Goal: Information Seeking & Learning: Understand process/instructions

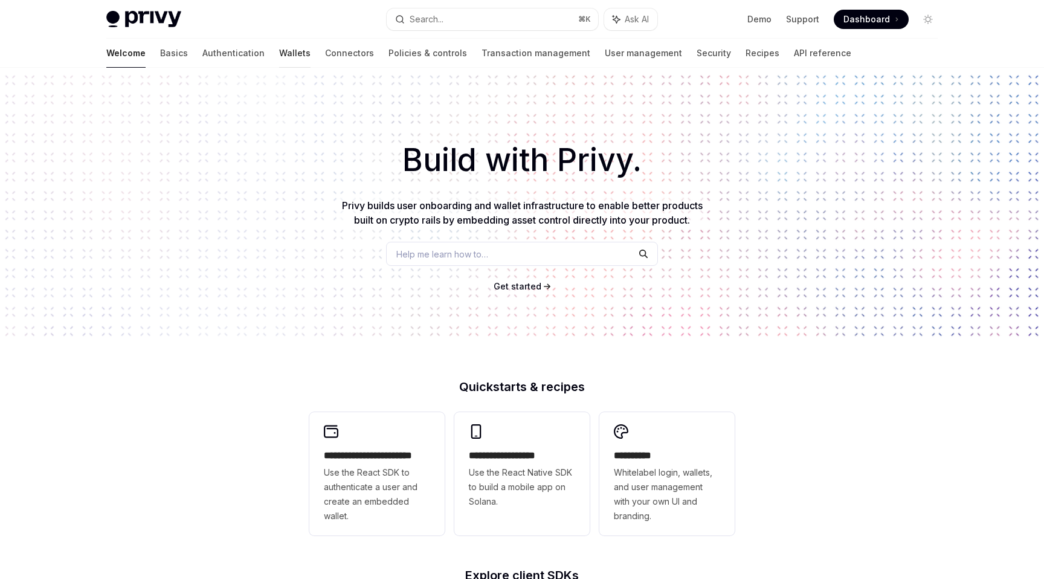
click at [279, 59] on link "Wallets" at bounding box center [294, 53] width 31 height 29
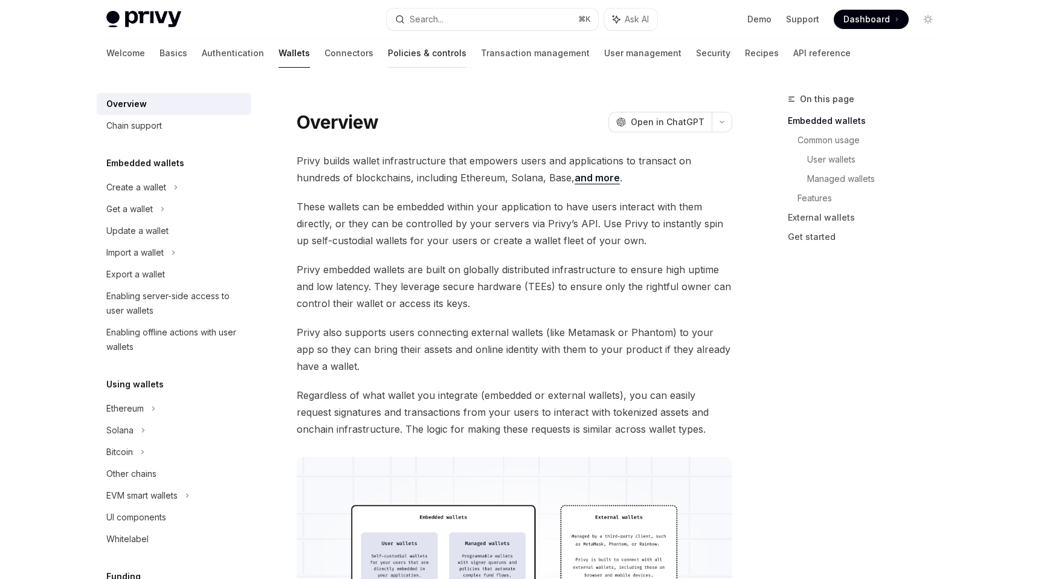
click at [388, 54] on link "Policies & controls" at bounding box center [427, 53] width 79 height 29
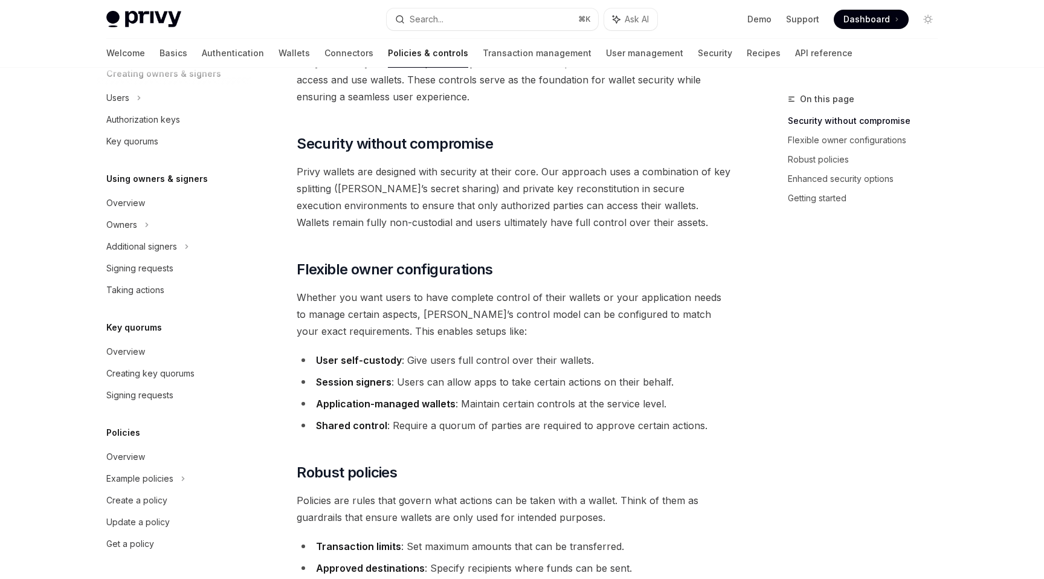
scroll to position [88, 0]
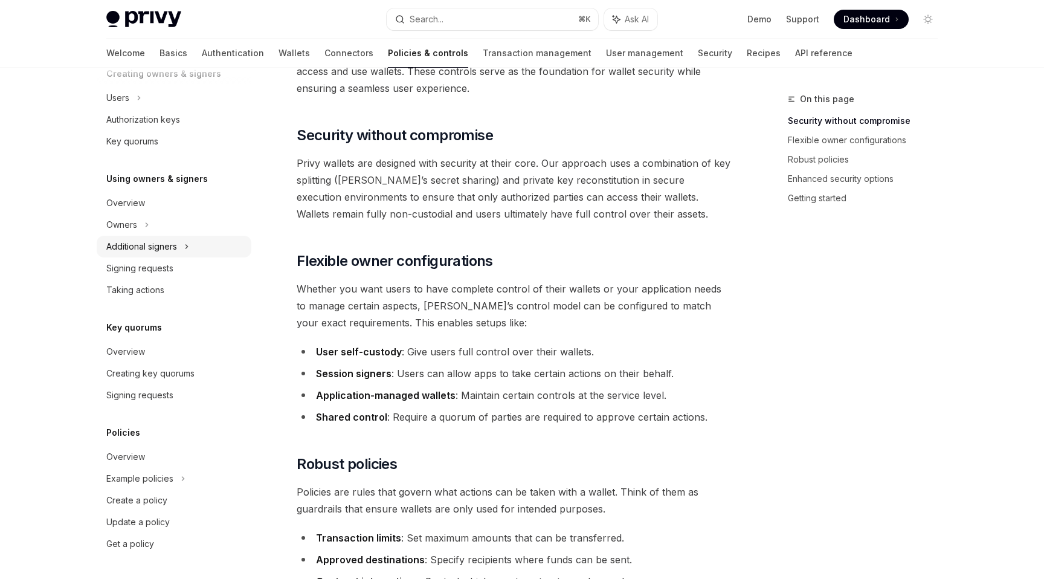
click at [156, 243] on div "Additional signers" at bounding box center [141, 246] width 71 height 15
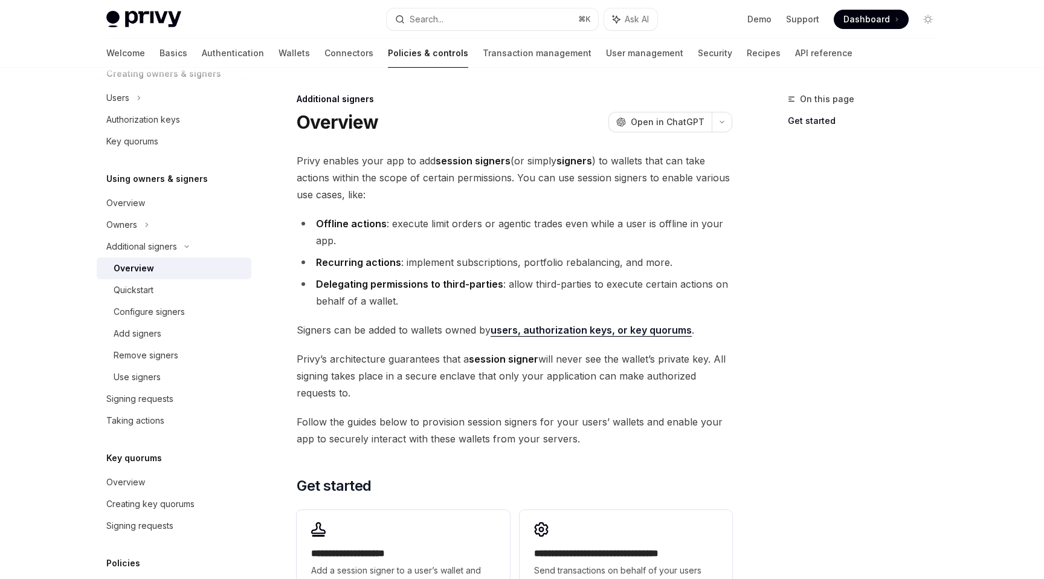
click at [337, 100] on div "Additional signers" at bounding box center [515, 99] width 436 height 12
click at [405, 178] on span "Privy enables your app to add session signers (or simply signers ) to wallets t…" at bounding box center [515, 177] width 436 height 51
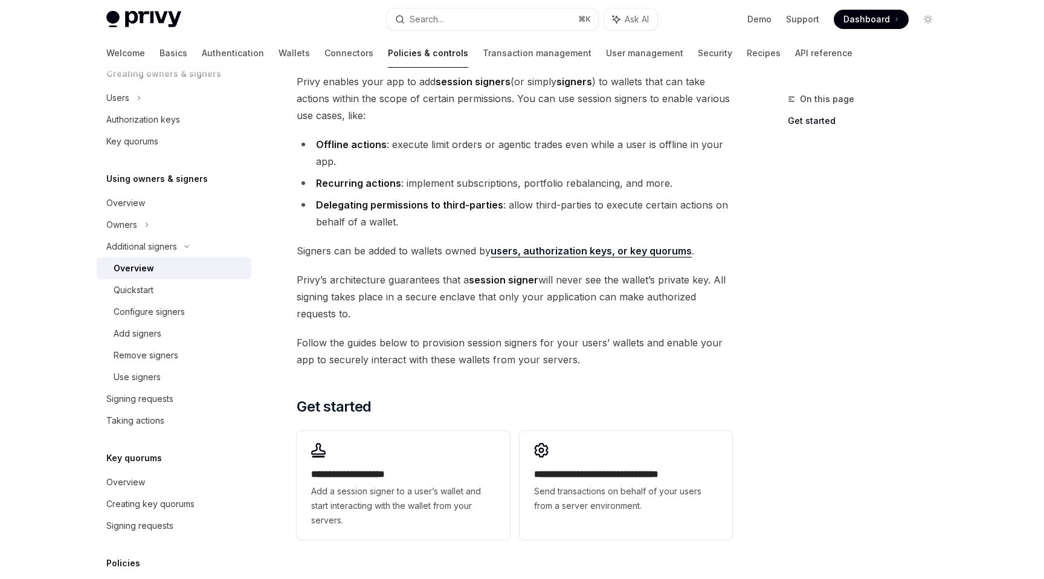
scroll to position [82, 0]
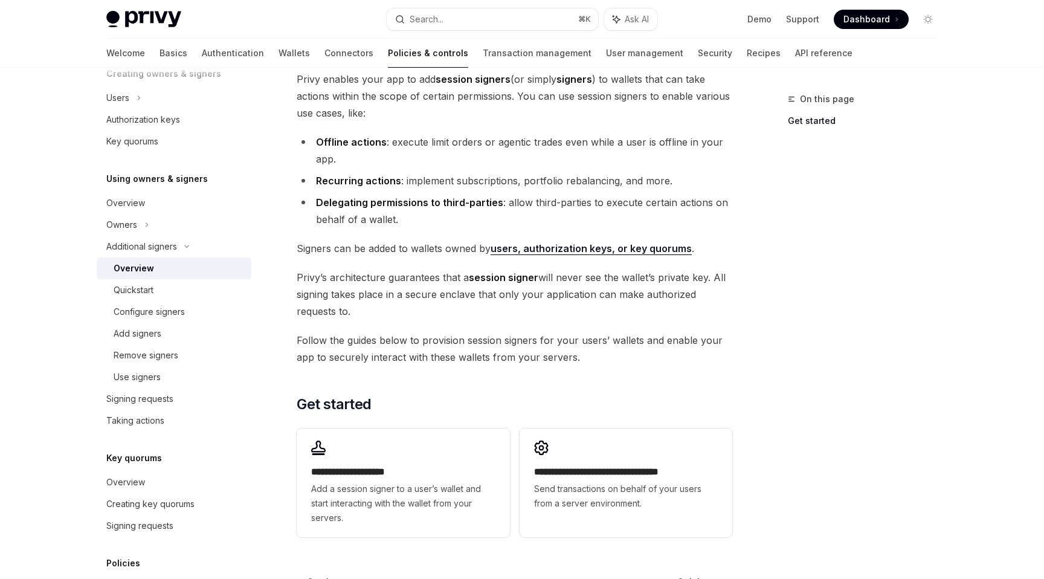
click at [398, 244] on span "Signers can be added to wallets owned by users, authorization keys, or key quor…" at bounding box center [515, 248] width 436 height 17
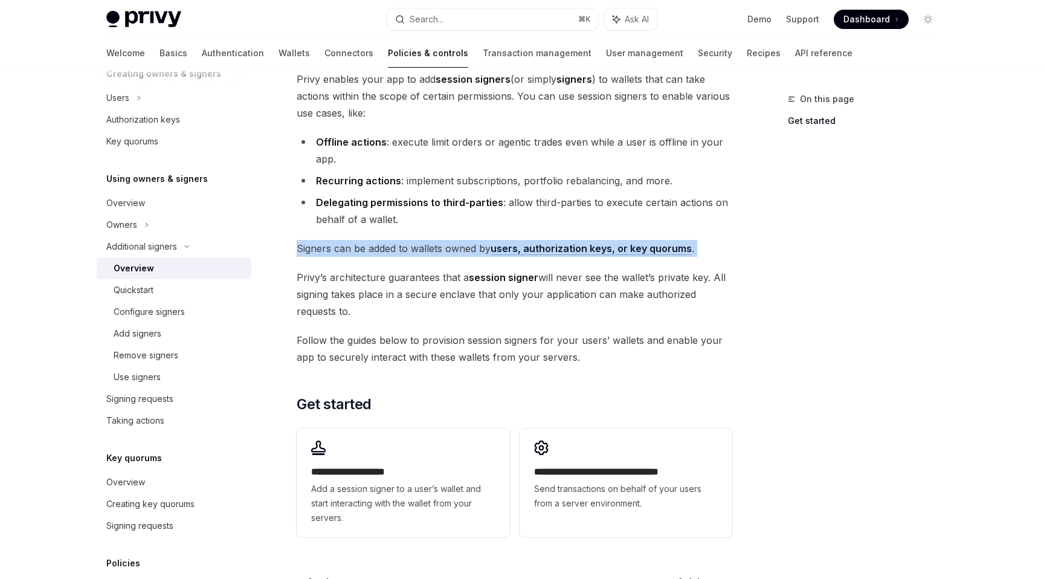
click at [398, 244] on span "Signers can be added to wallets owned by users, authorization keys, or key quor…" at bounding box center [515, 248] width 436 height 17
click at [401, 244] on span "Signers can be added to wallets owned by users, authorization keys, or key quor…" at bounding box center [515, 248] width 436 height 17
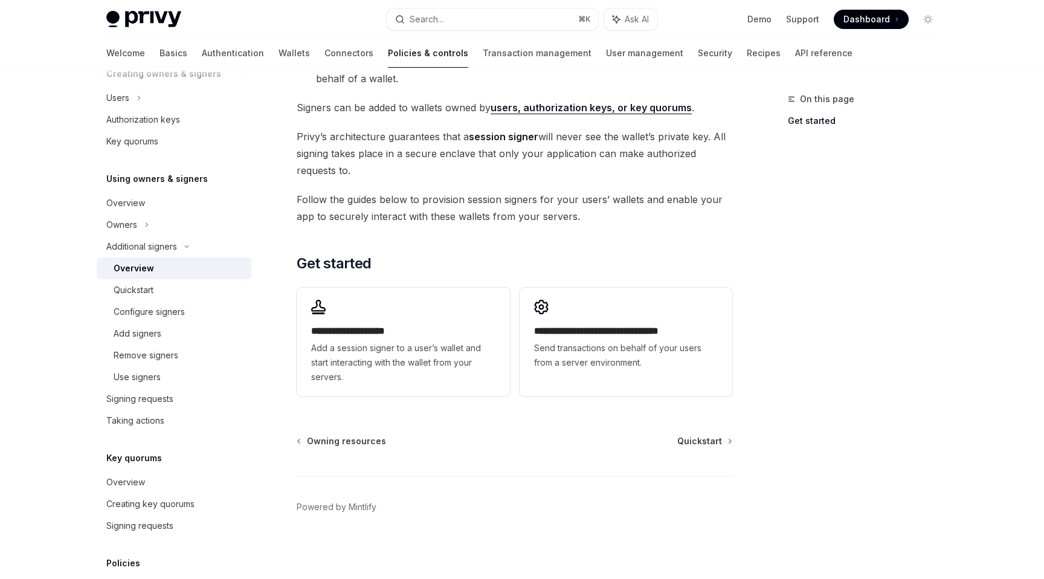
scroll to position [224, 0]
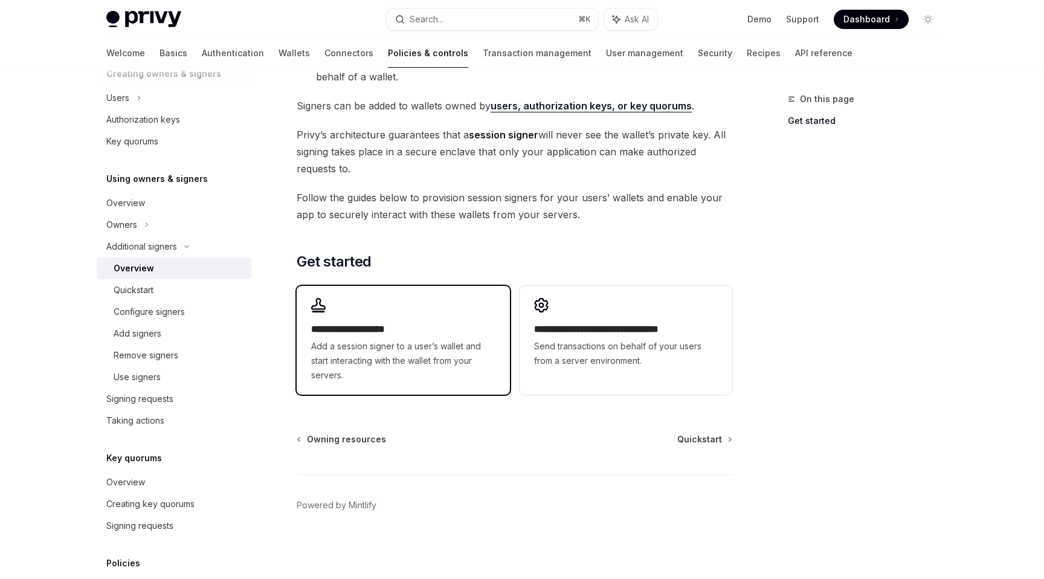
click at [396, 364] on span "Add a session signer to a user’s wallet and start interacting with the wallet f…" at bounding box center [403, 361] width 184 height 44
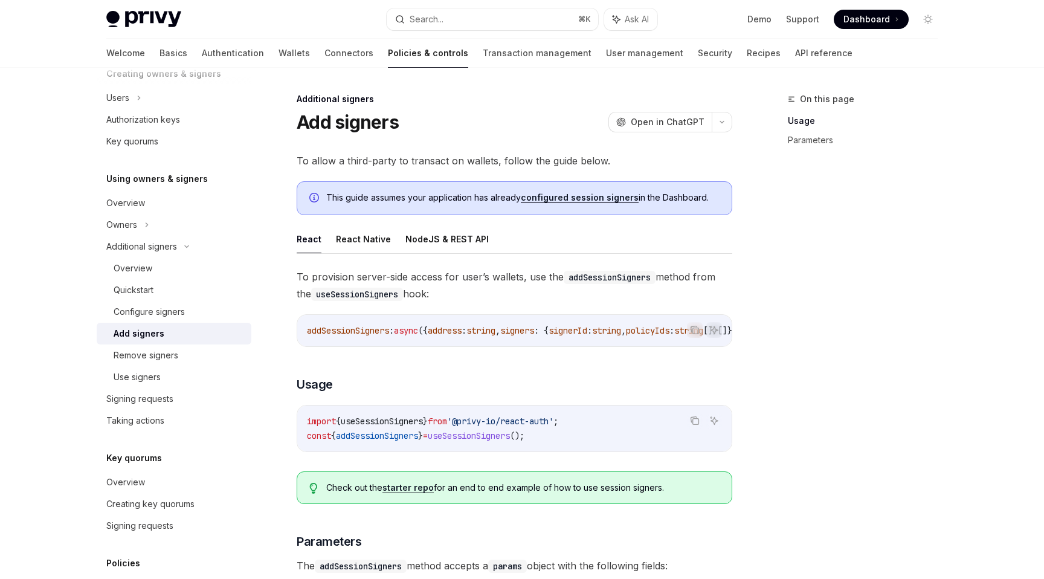
click at [386, 160] on span "To allow a third-party to transact on wallets, follow the guide below." at bounding box center [515, 160] width 436 height 17
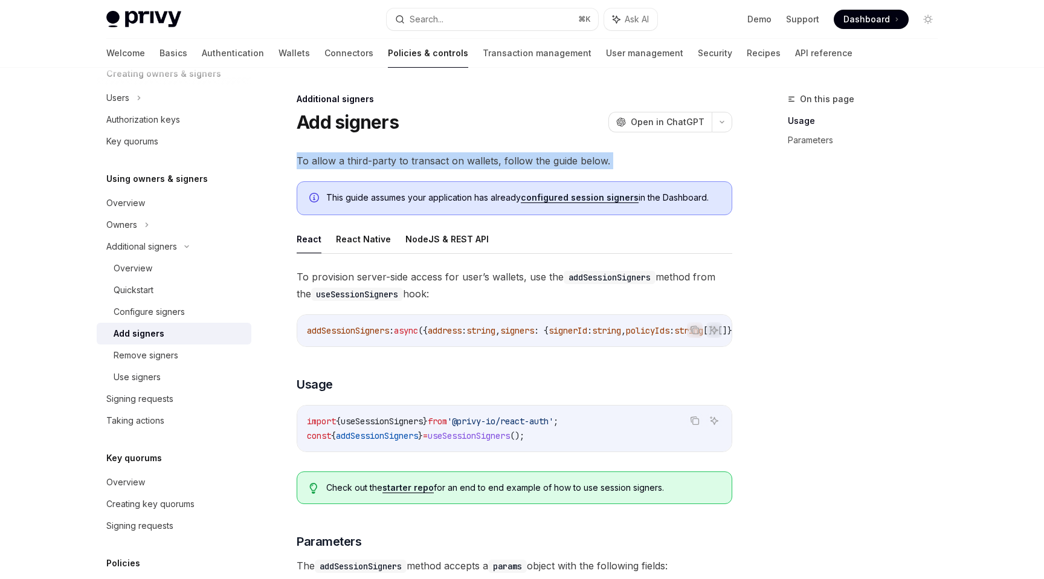
click at [386, 160] on span "To allow a third-party to transact on wallets, follow the guide below." at bounding box center [515, 160] width 436 height 17
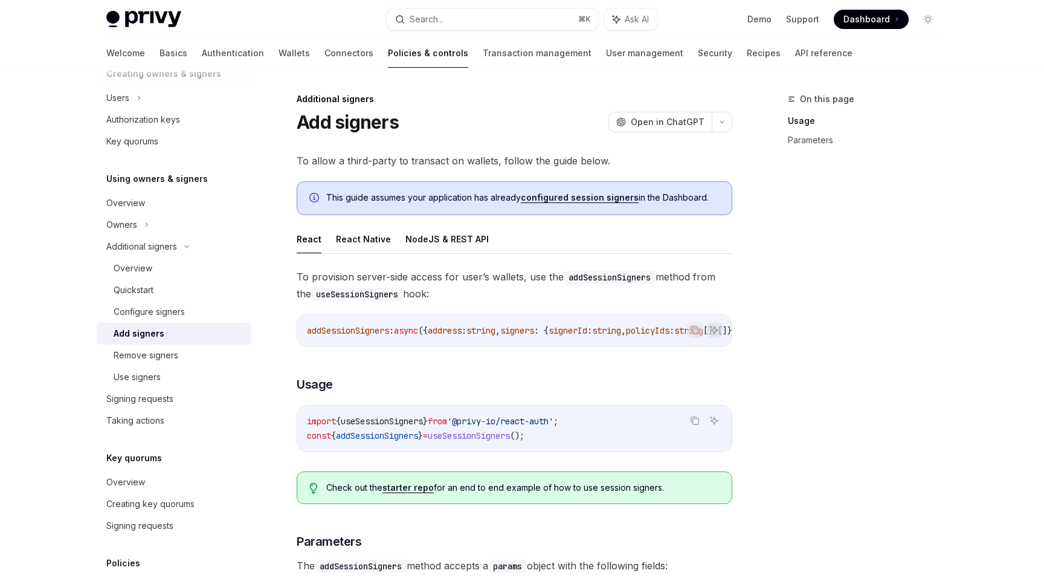
click at [399, 199] on span "This guide assumes your application has already configured session signers in t…" at bounding box center [522, 198] width 393 height 12
click at [405, 172] on div "**********" at bounding box center [515, 527] width 436 height 750
click at [545, 196] on link "configured session signers" at bounding box center [580, 197] width 118 height 11
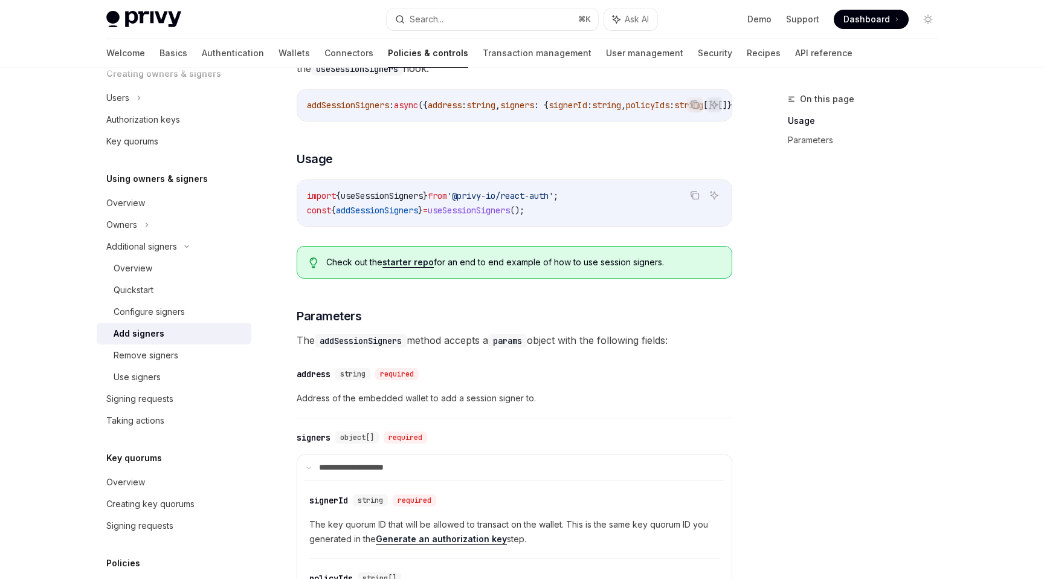
scroll to position [292, 0]
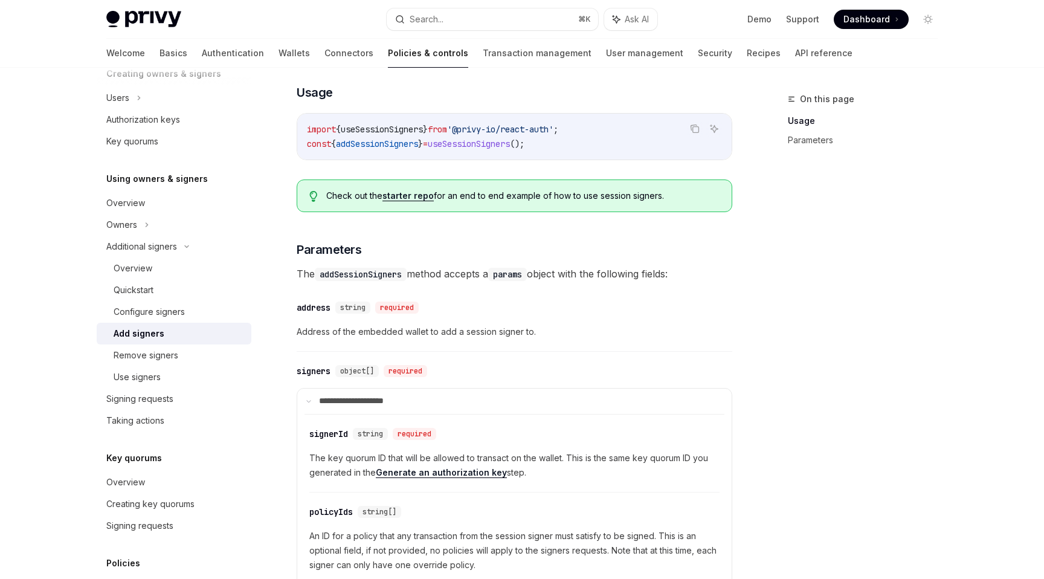
click at [465, 282] on span "The addSessionSigners method accepts a params object with the following fields:" at bounding box center [515, 273] width 436 height 17
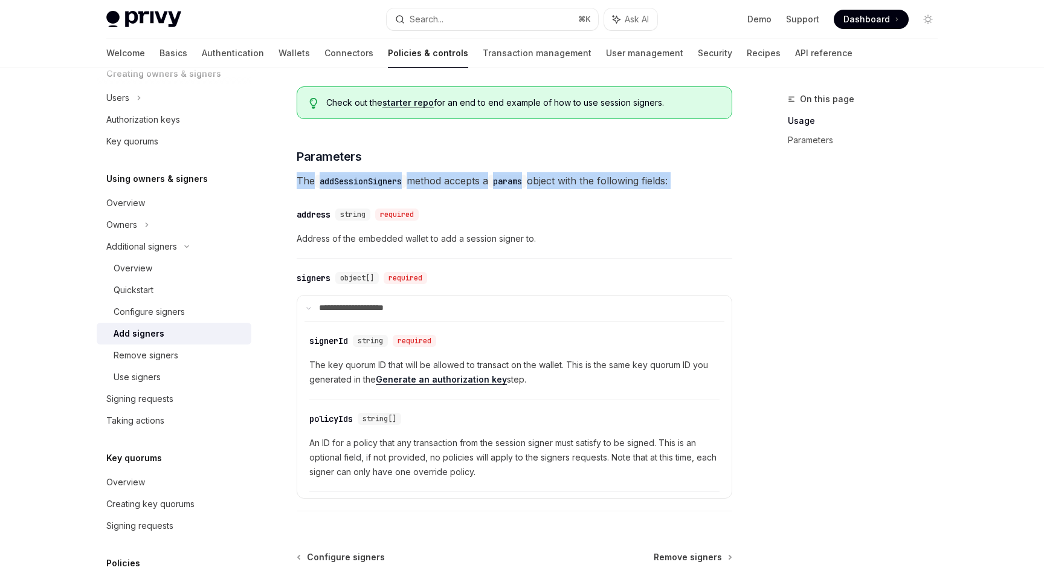
scroll to position [356, 0]
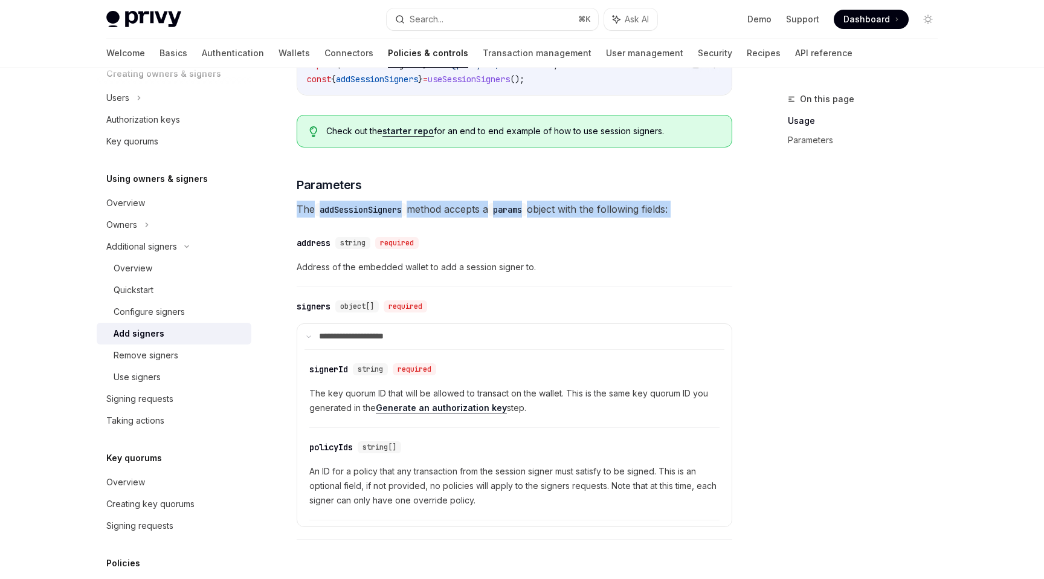
click at [475, 218] on span "The addSessionSigners method accepts a params object with the following fields:" at bounding box center [515, 209] width 436 height 17
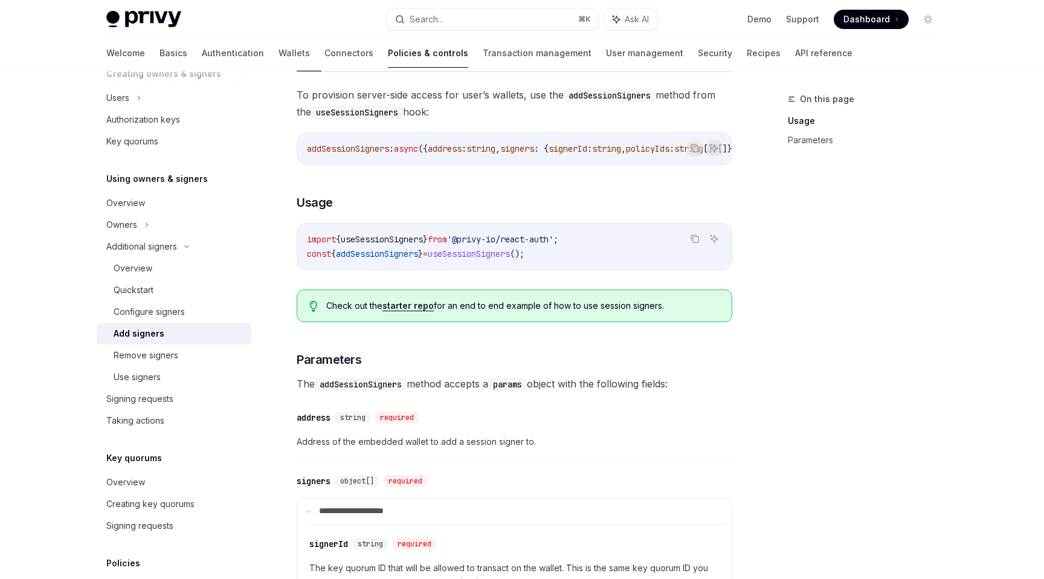
scroll to position [0, 0]
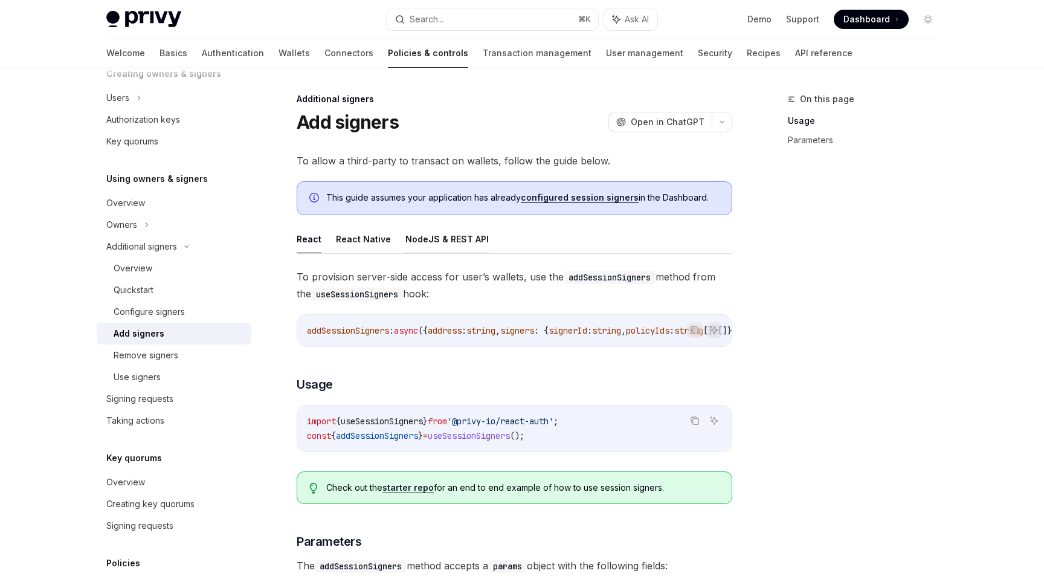
click at [441, 241] on button "NodeJS & REST API" at bounding box center [446, 239] width 83 height 28
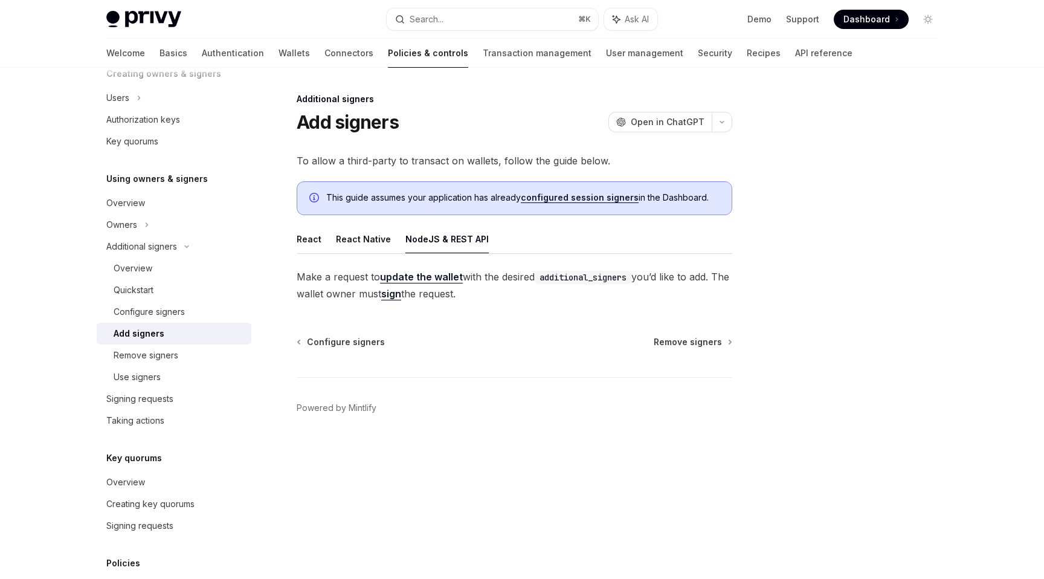
click at [344, 293] on span "Make a request to update the wallet with the desired additional_signers you’d l…" at bounding box center [515, 285] width 436 height 34
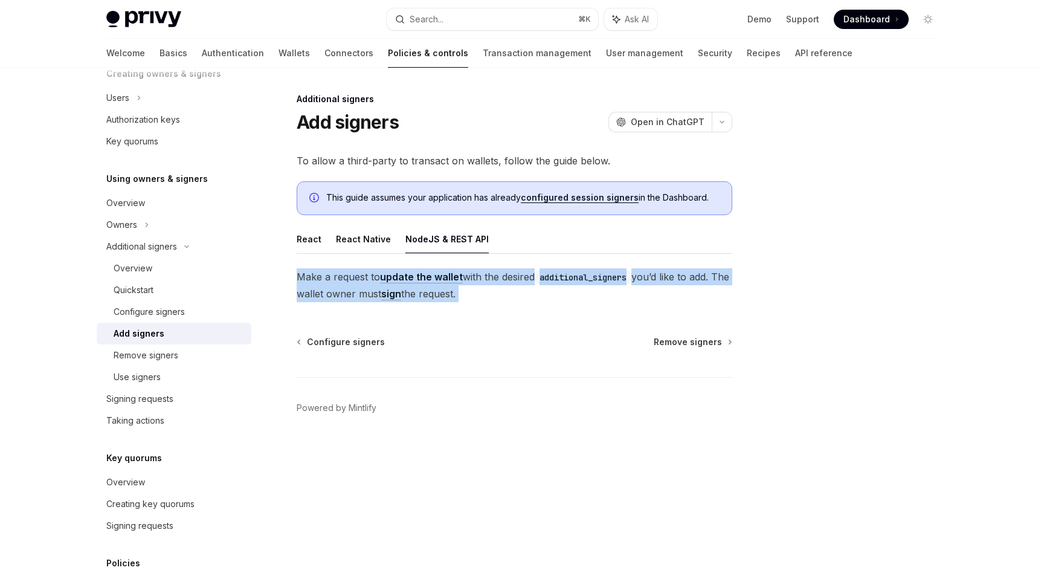
click at [344, 293] on span "Make a request to update the wallet with the desired additional_signers you’d l…" at bounding box center [515, 285] width 436 height 34
click at [352, 295] on span "Make a request to update the wallet with the desired additional_signers you’d l…" at bounding box center [515, 285] width 436 height 34
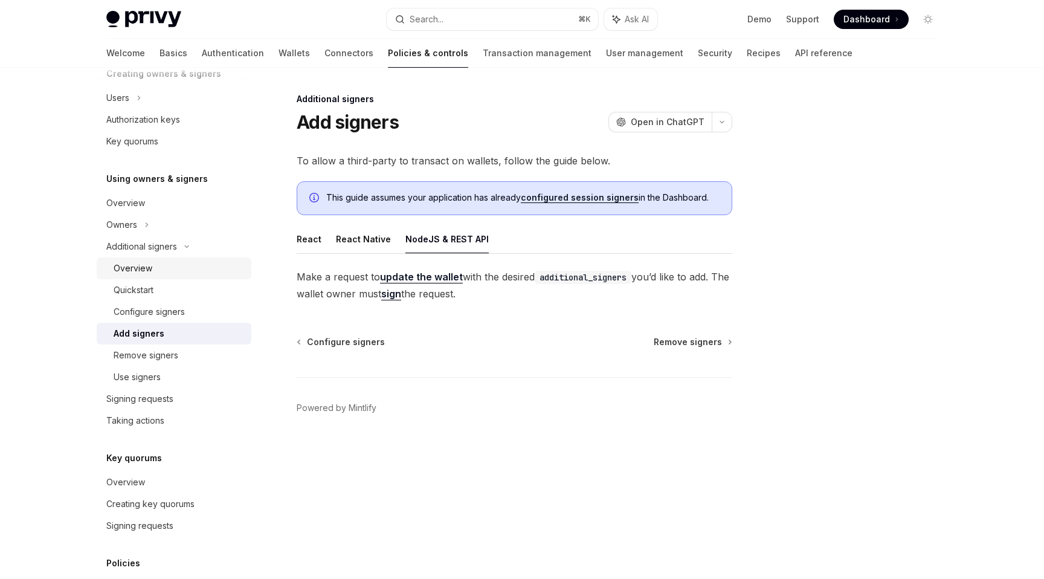
click at [147, 274] on div "Overview" at bounding box center [133, 268] width 39 height 15
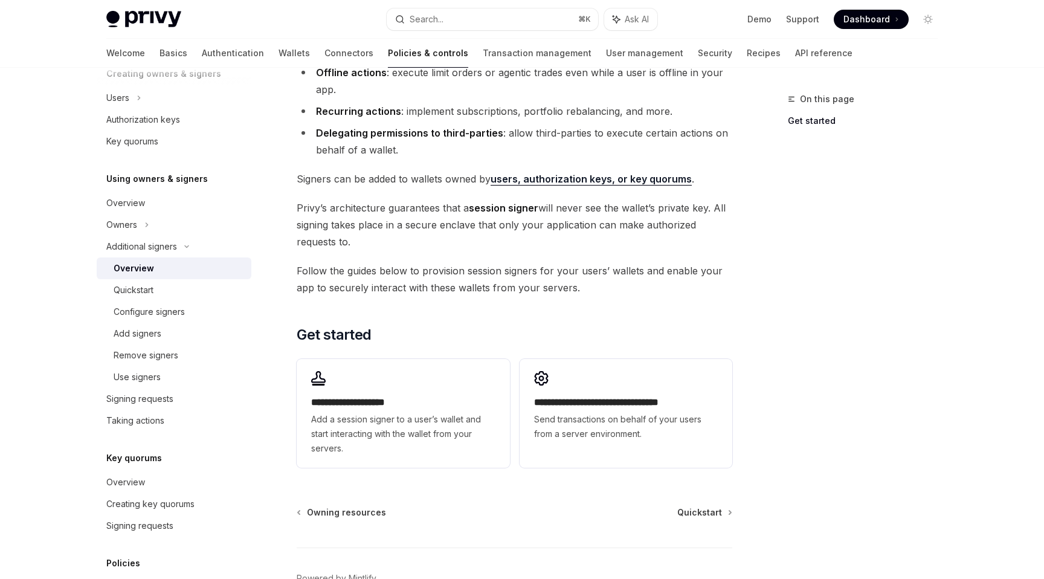
scroll to position [153, 0]
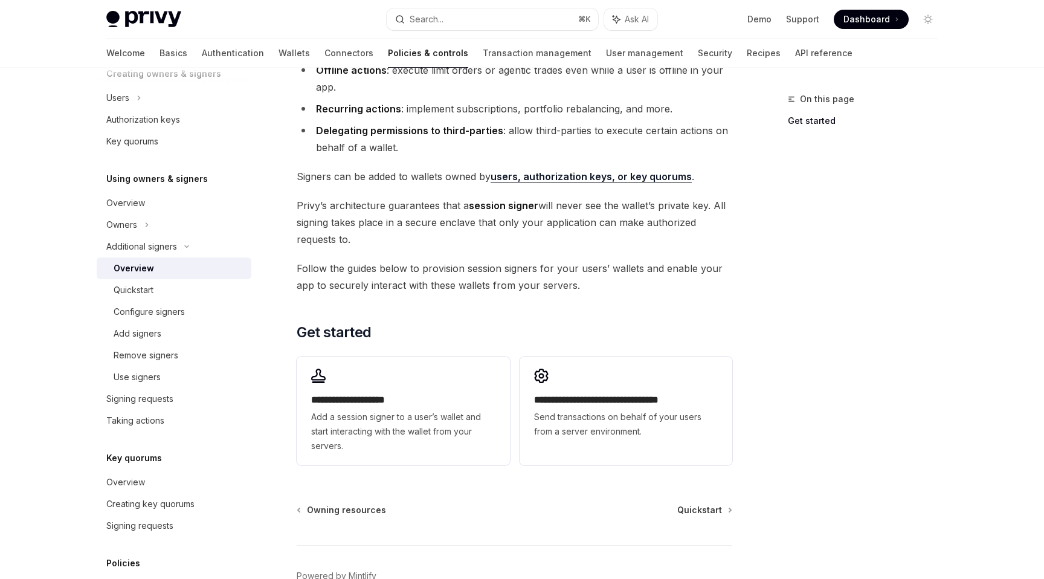
click at [418, 221] on span "Privy’s architecture guarantees that a session signer will never see the wallet…" at bounding box center [515, 222] width 436 height 51
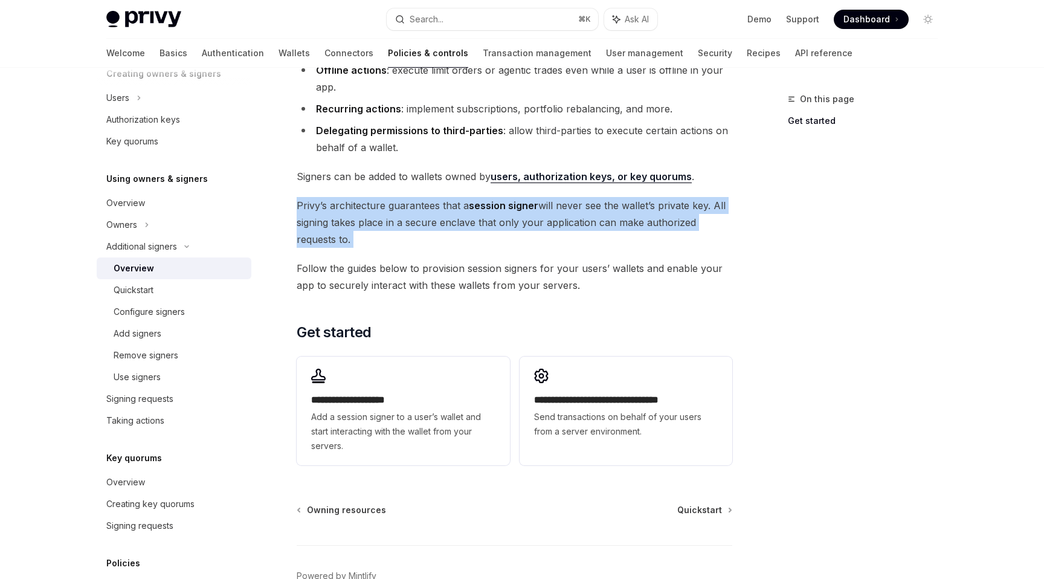
click at [418, 221] on span "Privy’s architecture guarantees that a session signer will never see the wallet…" at bounding box center [515, 222] width 436 height 51
click at [386, 211] on span "Privy’s architecture guarantees that a session signer will never see the wallet…" at bounding box center [515, 222] width 436 height 51
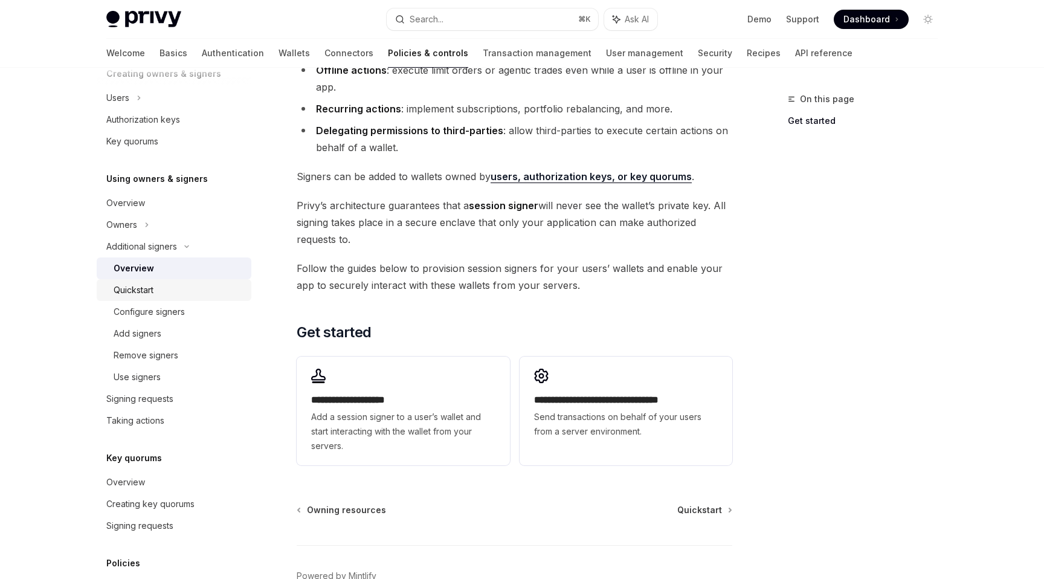
click at [189, 294] on div "Quickstart" at bounding box center [179, 290] width 131 height 15
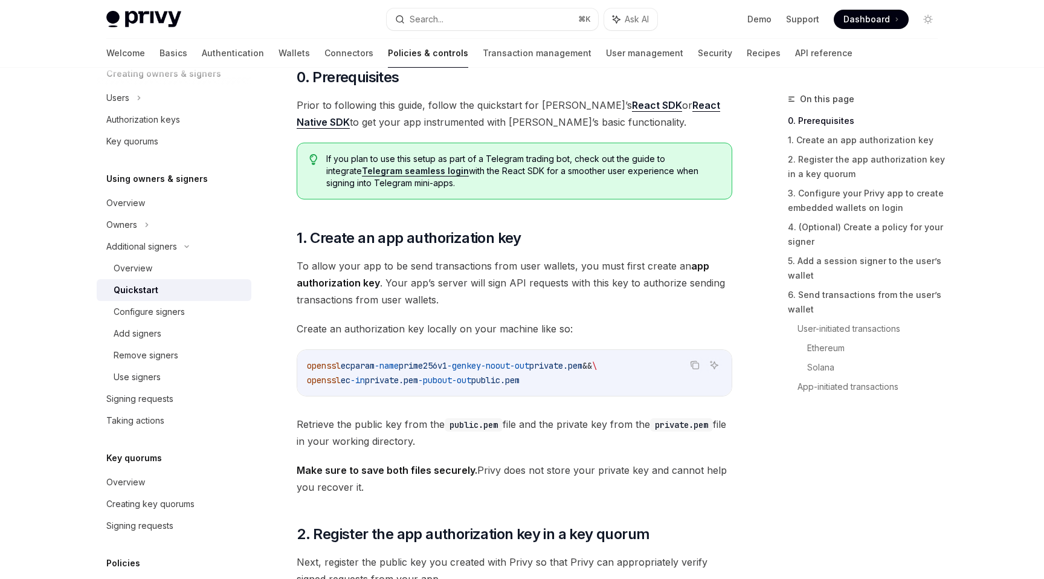
scroll to position [439, 0]
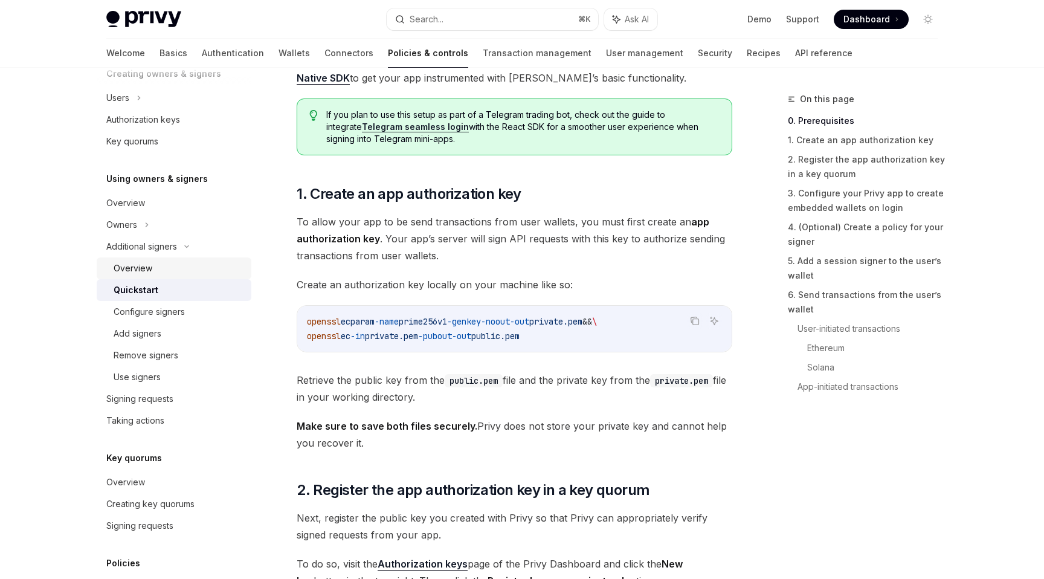
click at [153, 265] on div "Overview" at bounding box center [179, 268] width 131 height 15
type textarea "*"
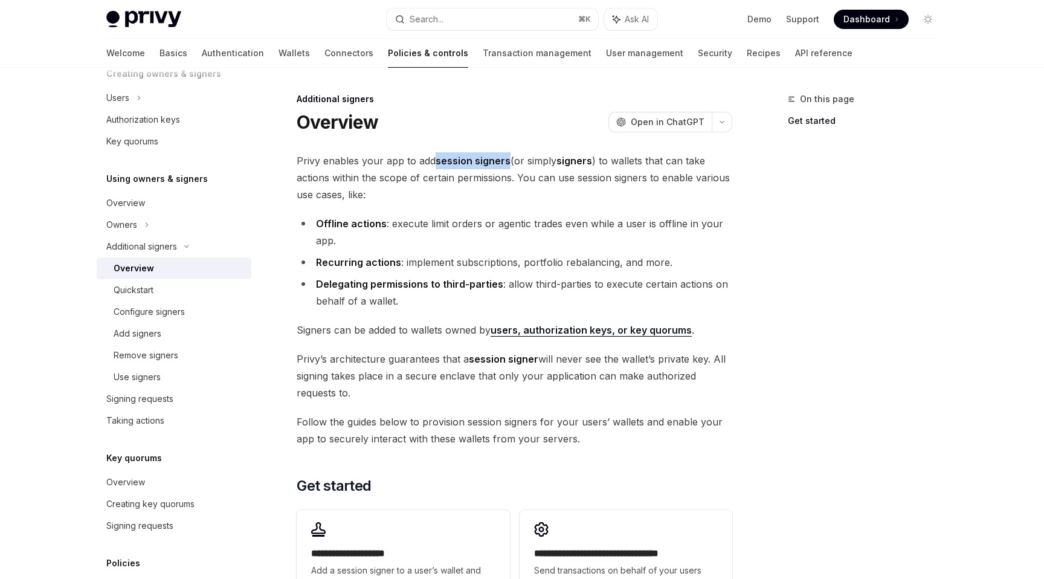
drag, startPoint x: 435, startPoint y: 160, endPoint x: 509, endPoint y: 159, distance: 73.7
click at [509, 159] on span "Privy enables your app to add session signers (or simply signers ) to wallets t…" at bounding box center [515, 177] width 436 height 51
click at [408, 303] on li "Delegating permissions to third-parties : allow third-parties to execute certai…" at bounding box center [515, 293] width 436 height 34
click at [342, 263] on strong "Recurring actions" at bounding box center [358, 262] width 85 height 12
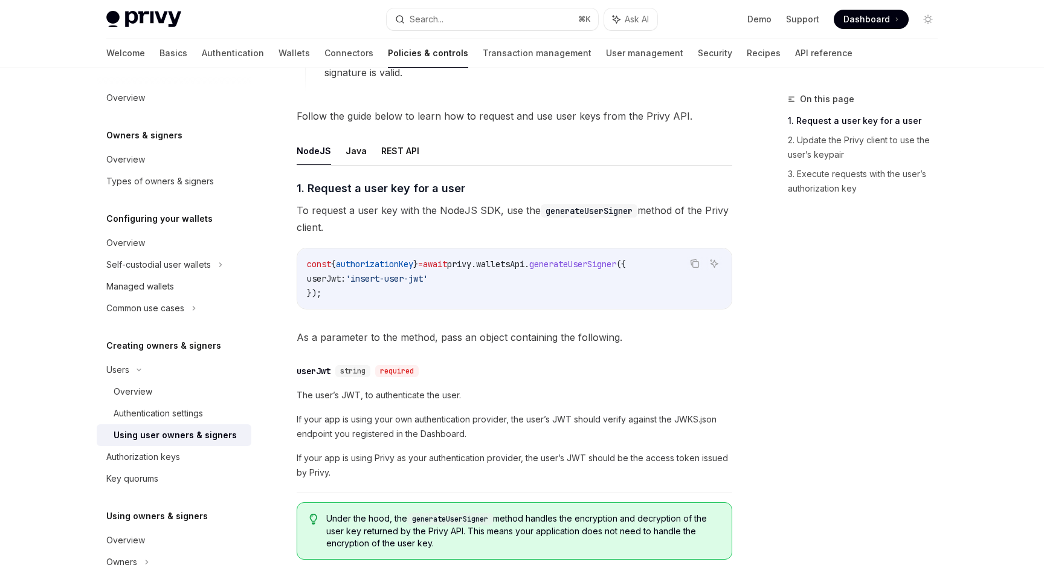
scroll to position [795, 0]
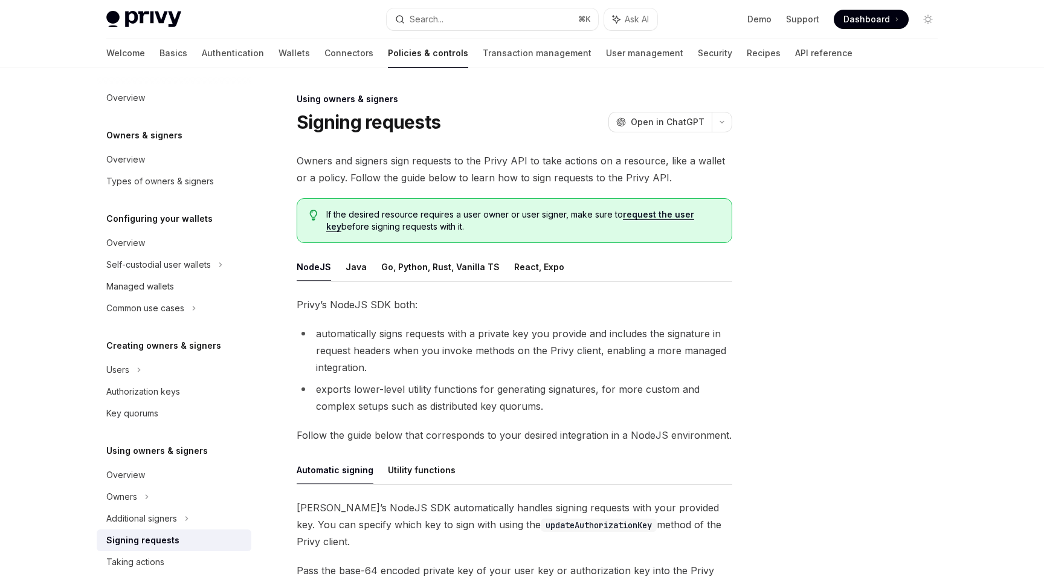
click at [392, 347] on li "automatically signs requests with a private key you provide and includes the si…" at bounding box center [515, 350] width 436 height 51
